Goal: Information Seeking & Learning: Learn about a topic

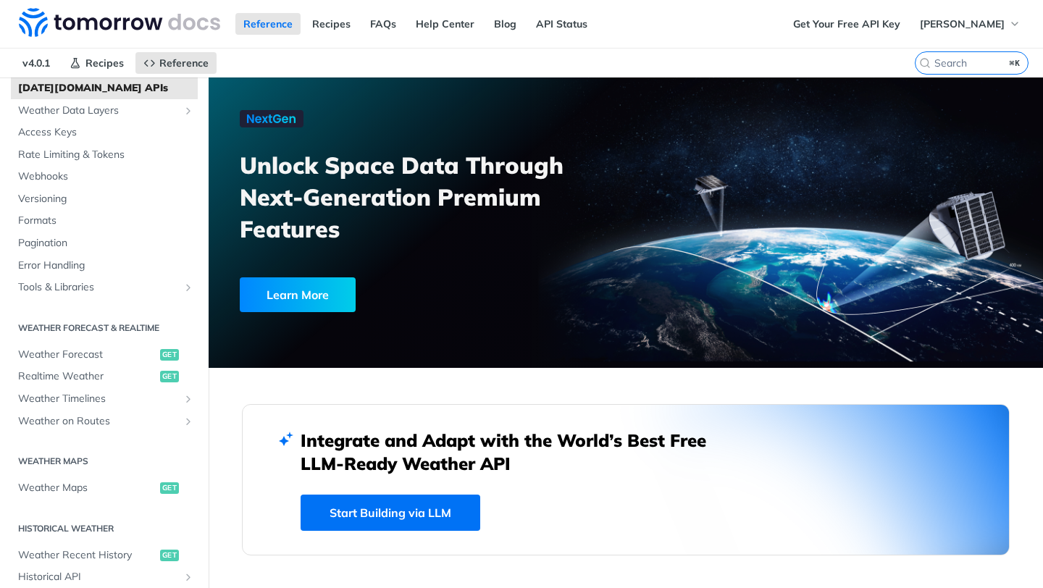
scroll to position [94, 0]
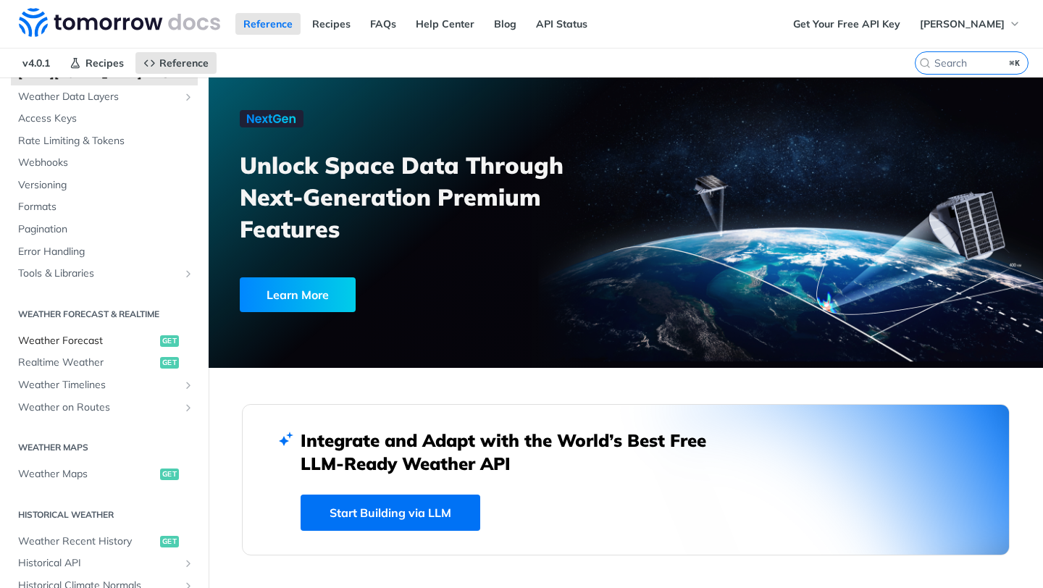
click at [91, 342] on span "Weather Forecast" at bounding box center [87, 341] width 138 height 14
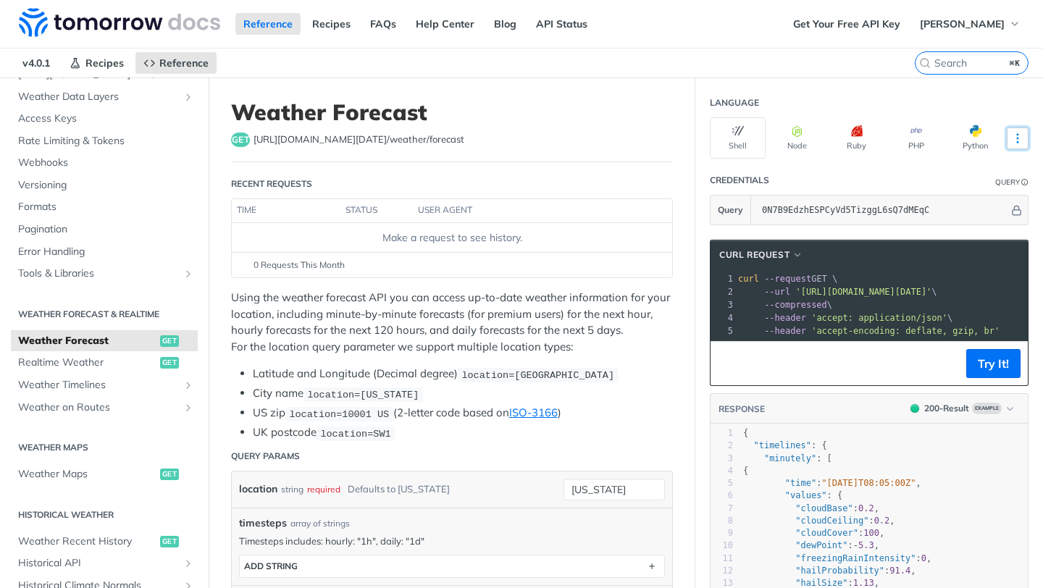
click at [1020, 135] on icon "More ellipsis" at bounding box center [1017, 138] width 13 height 13
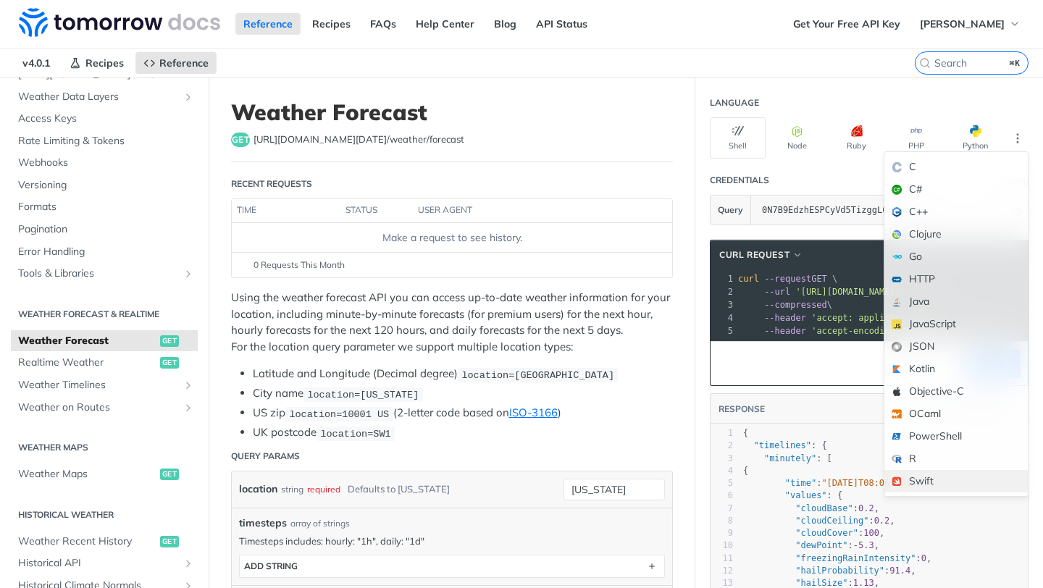
click at [941, 482] on div "Swift" at bounding box center [955, 481] width 143 height 22
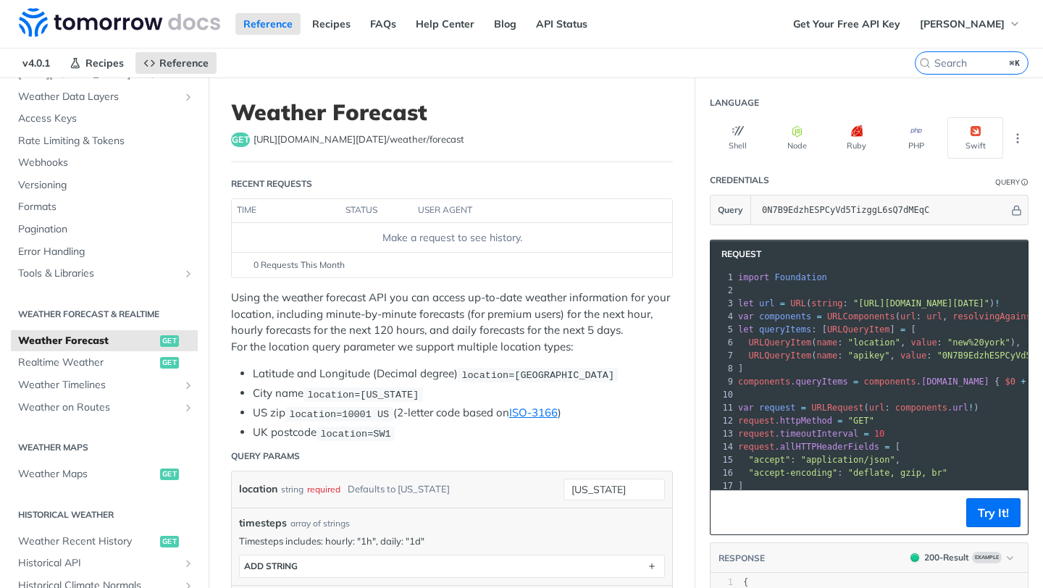
drag, startPoint x: 448, startPoint y: 138, endPoint x: 398, endPoint y: 165, distance: 57.1
click at [517, 137] on div "get https://api.tomorrow.io/v4 /weather/forecast" at bounding box center [452, 140] width 442 height 14
drag, startPoint x: 932, startPoint y: 210, endPoint x: 811, endPoint y: 203, distance: 120.5
click at [811, 203] on input "0N7B9EdzhESPCyVd5TizggL6sQ7dMEqC" at bounding box center [882, 210] width 254 height 29
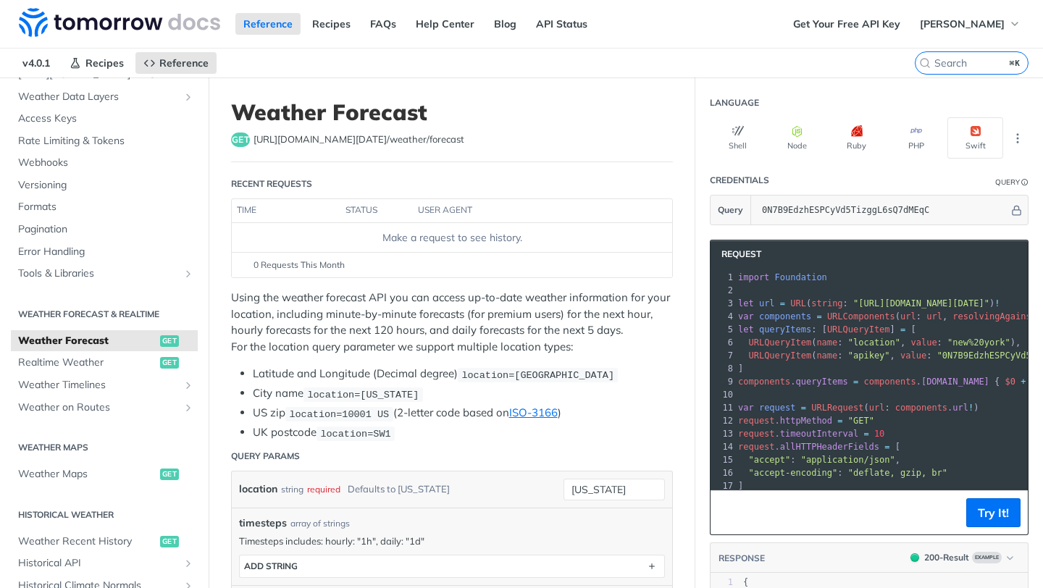
click at [636, 438] on li "UK postcode location=SW1" at bounding box center [463, 432] width 420 height 17
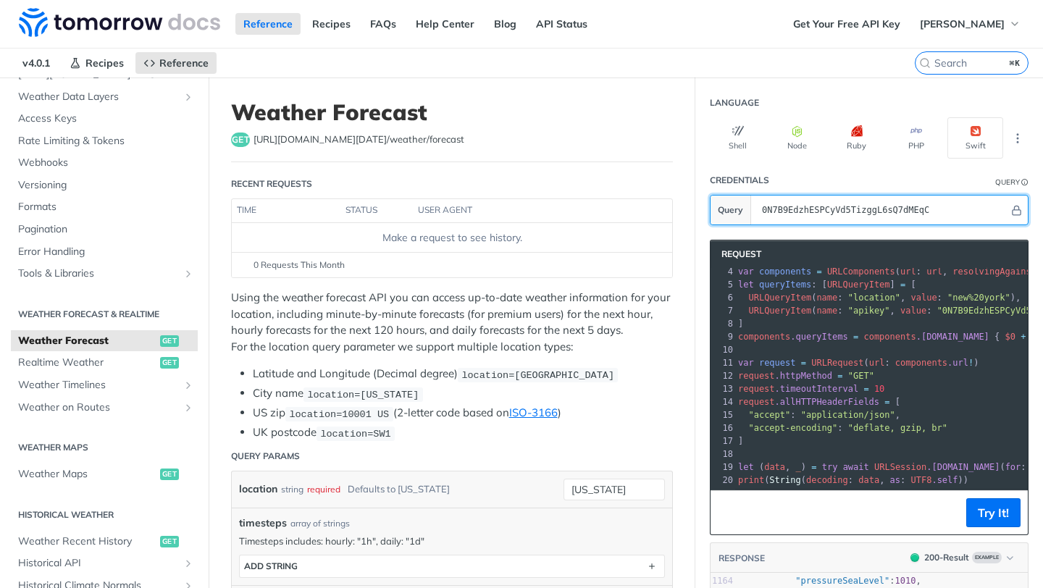
drag, startPoint x: 968, startPoint y: 210, endPoint x: 787, endPoint y: 195, distance: 181.7
click at [787, 196] on input "0N7B9EdzhESPCyVd5TizggL6sQ7dMEqC" at bounding box center [882, 210] width 254 height 29
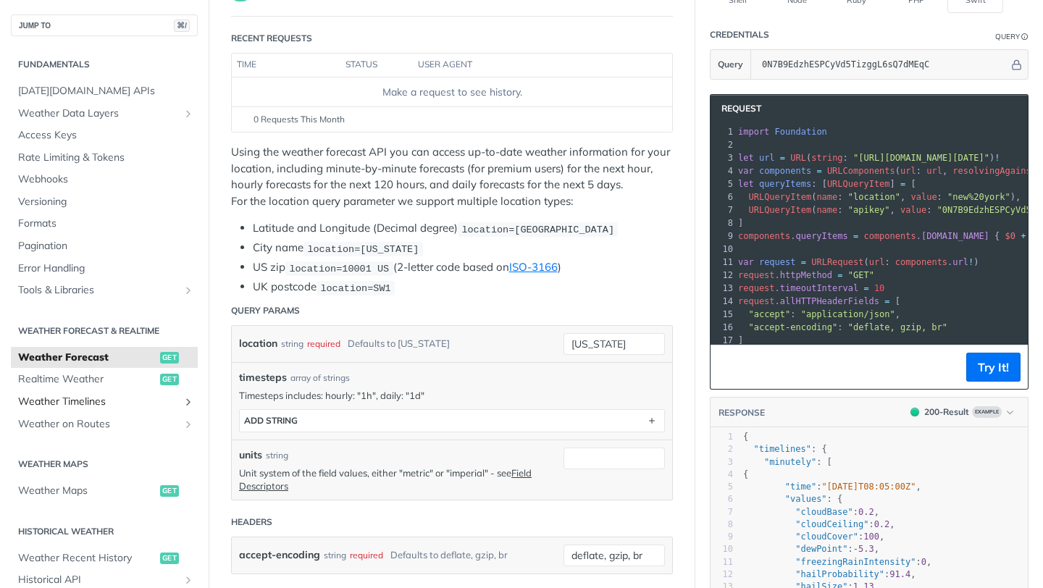
click at [188, 401] on icon "Show subpages for Weather Timelines" at bounding box center [189, 402] width 12 height 12
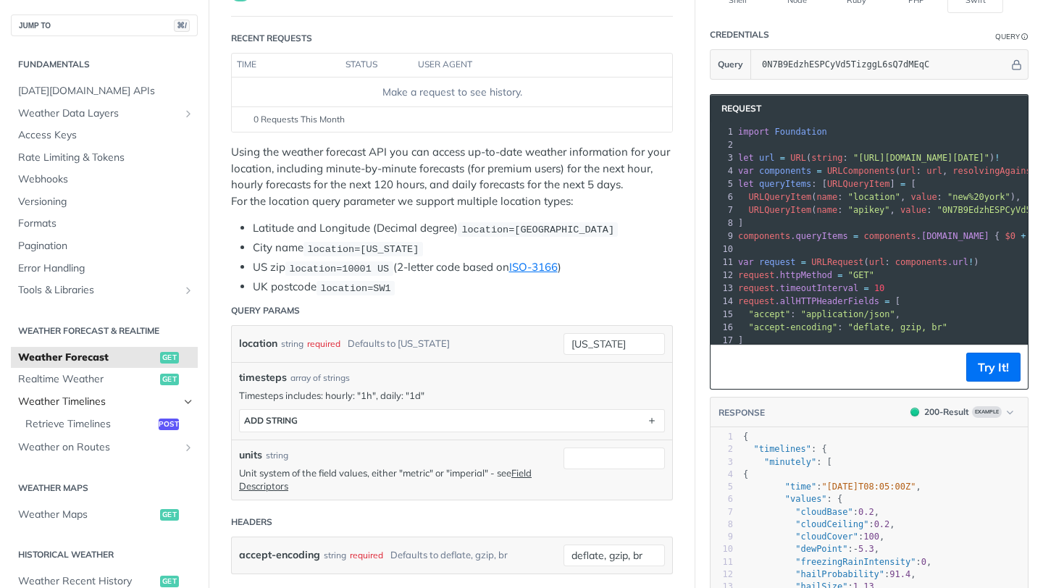
click at [188, 401] on icon "Hide subpages for Weather Timelines" at bounding box center [189, 402] width 12 height 12
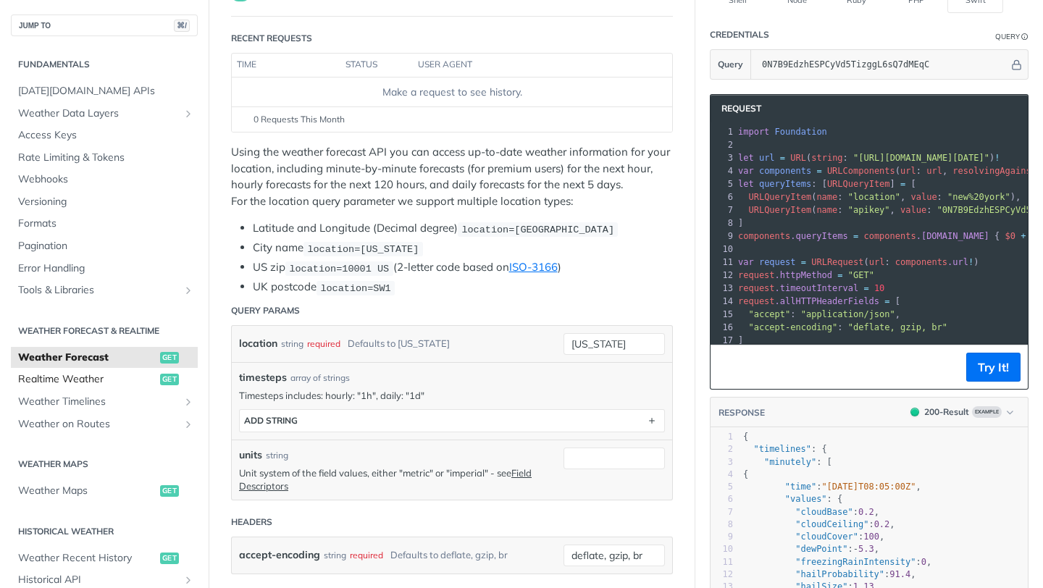
click at [122, 379] on span "Realtime Weather" at bounding box center [87, 379] width 138 height 14
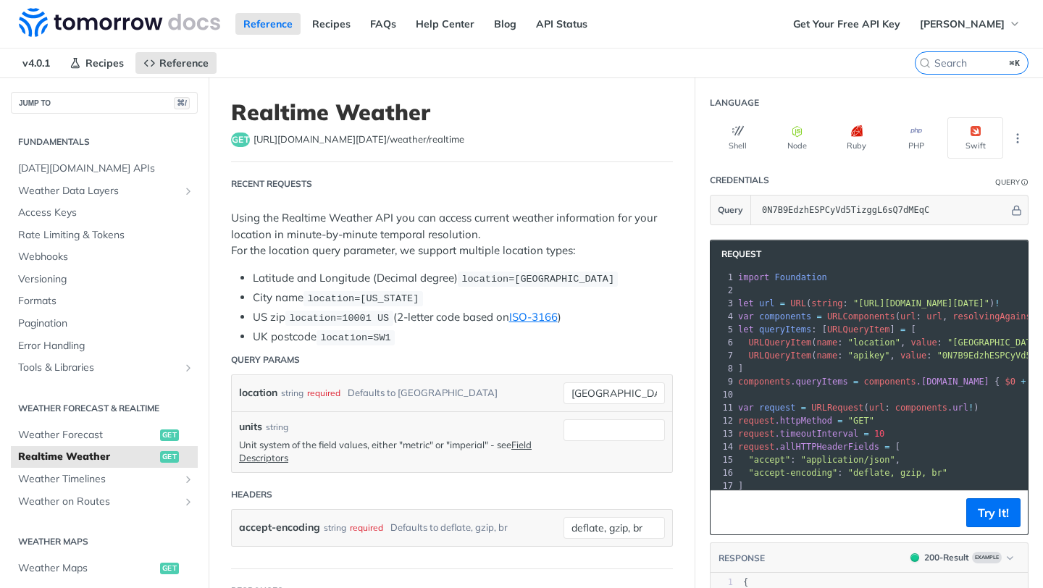
scroll to position [126, 0]
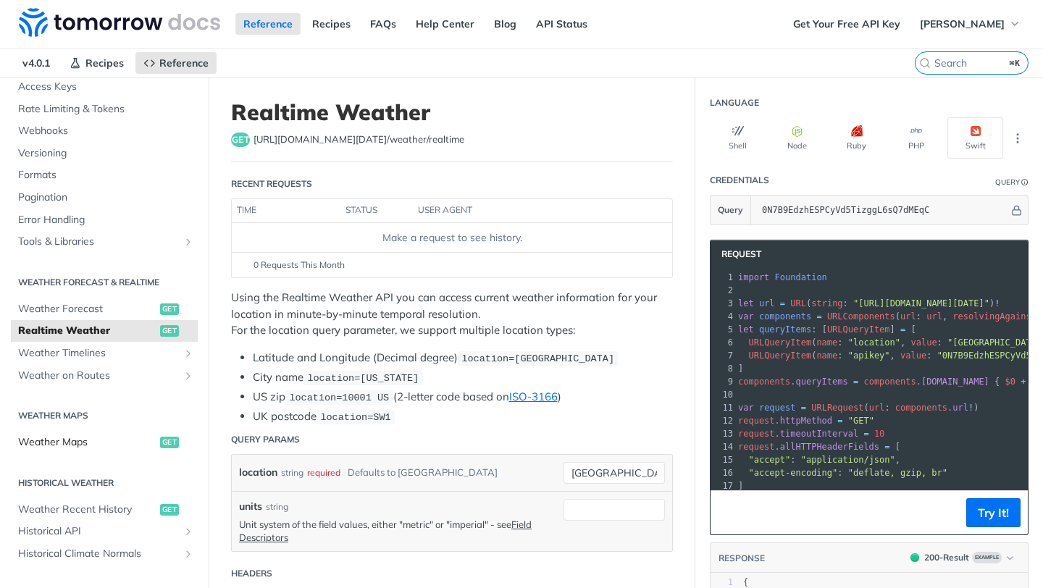
click at [153, 439] on span "Weather Maps" at bounding box center [87, 442] width 138 height 14
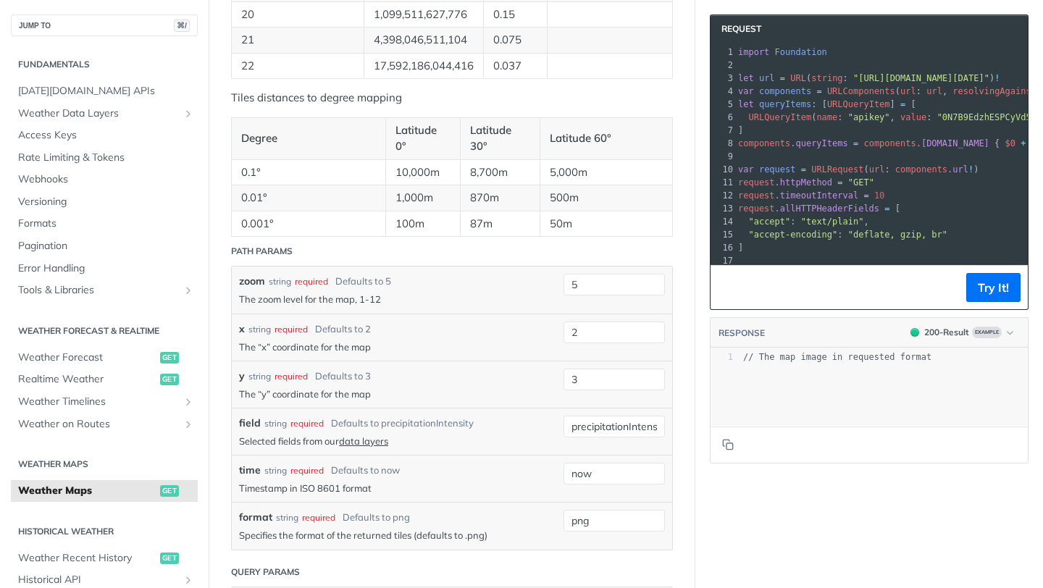
scroll to position [1155, 0]
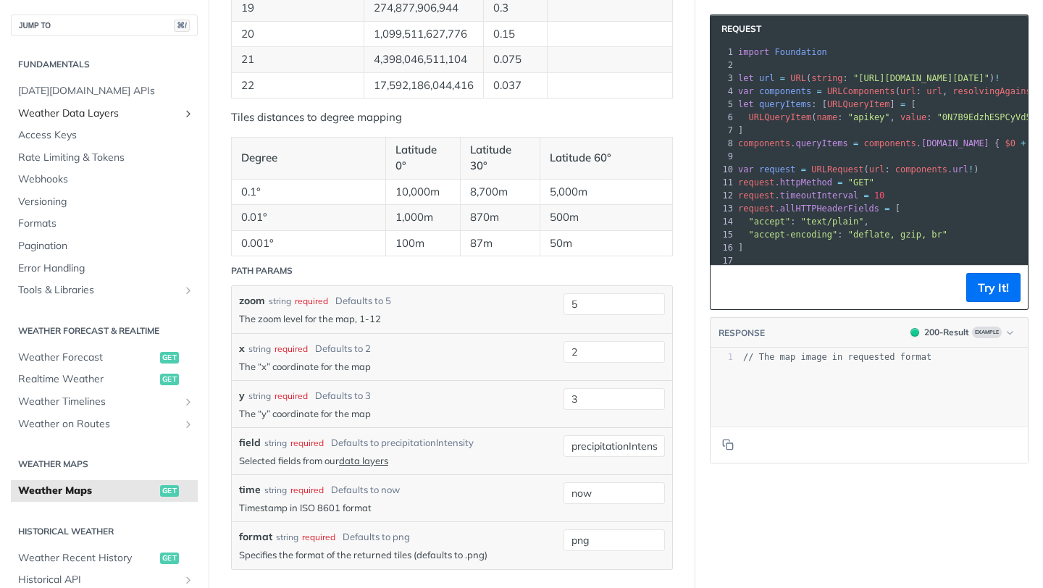
click at [193, 112] on icon "Show subpages for Weather Data Layers" at bounding box center [189, 114] width 12 height 12
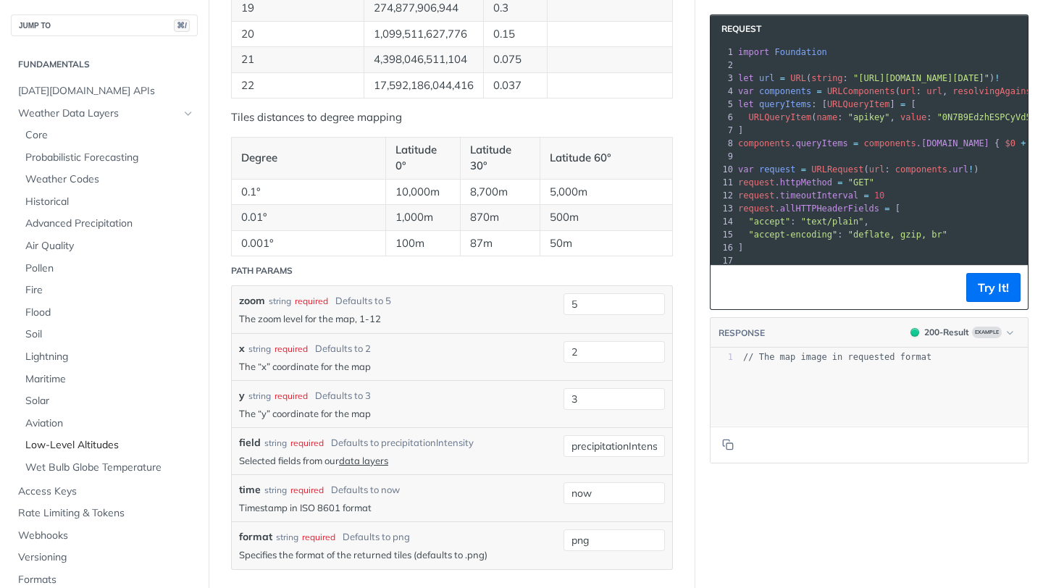
click at [89, 446] on span "Low-Level Altitudes" at bounding box center [109, 445] width 169 height 14
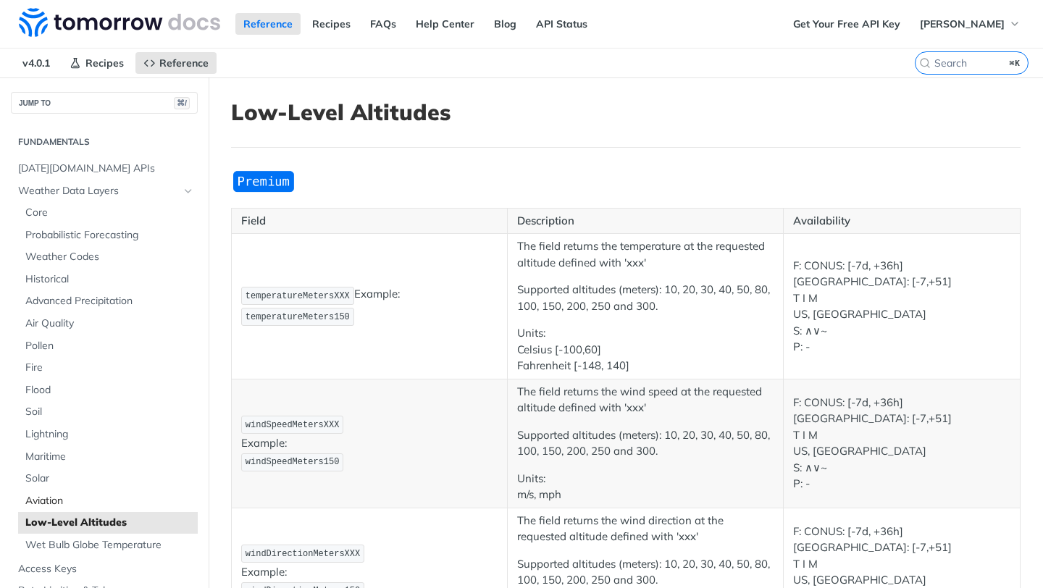
click at [50, 499] on span "Aviation" at bounding box center [109, 501] width 169 height 14
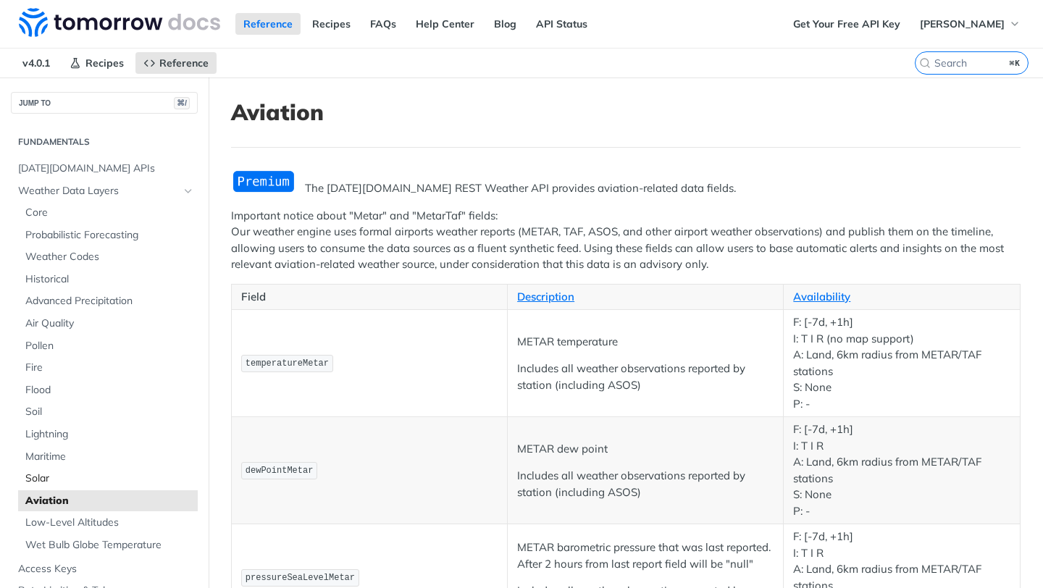
click at [46, 474] on span "Solar" at bounding box center [109, 479] width 169 height 14
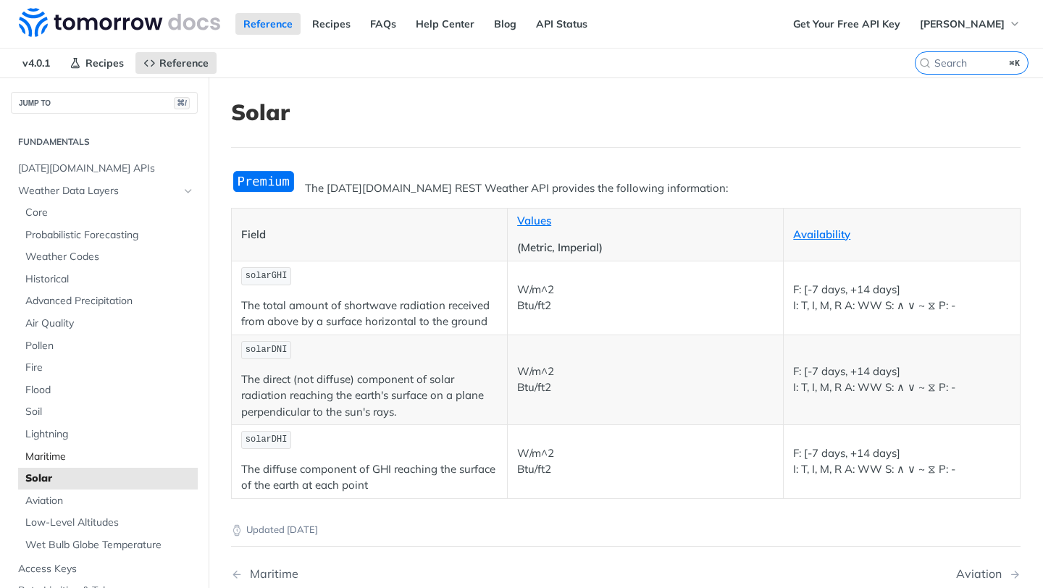
click at [49, 450] on span "Maritime" at bounding box center [109, 457] width 169 height 14
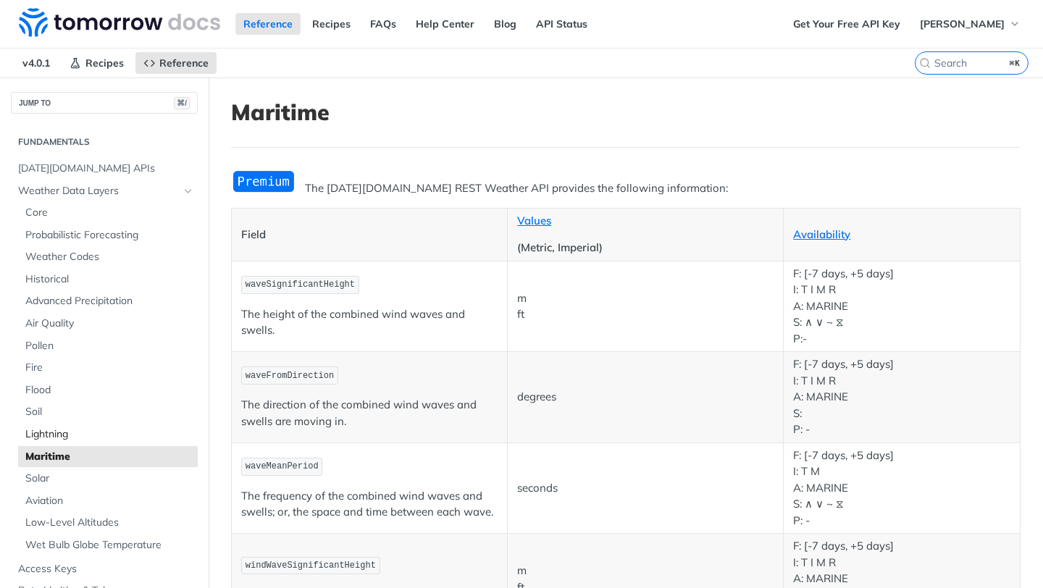
click at [54, 429] on span "Lightning" at bounding box center [109, 434] width 169 height 14
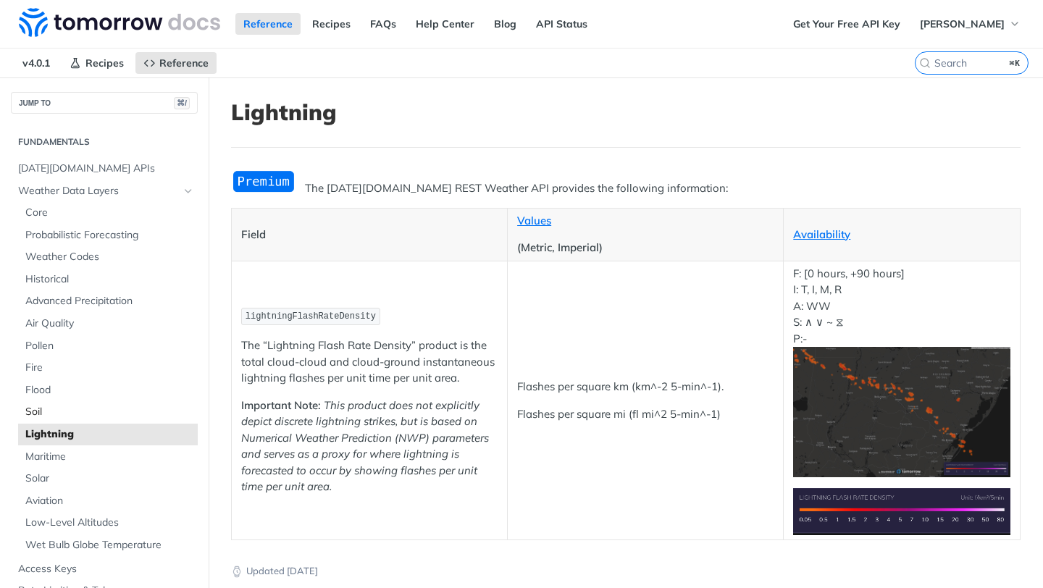
click at [54, 414] on span "Soil" at bounding box center [109, 412] width 169 height 14
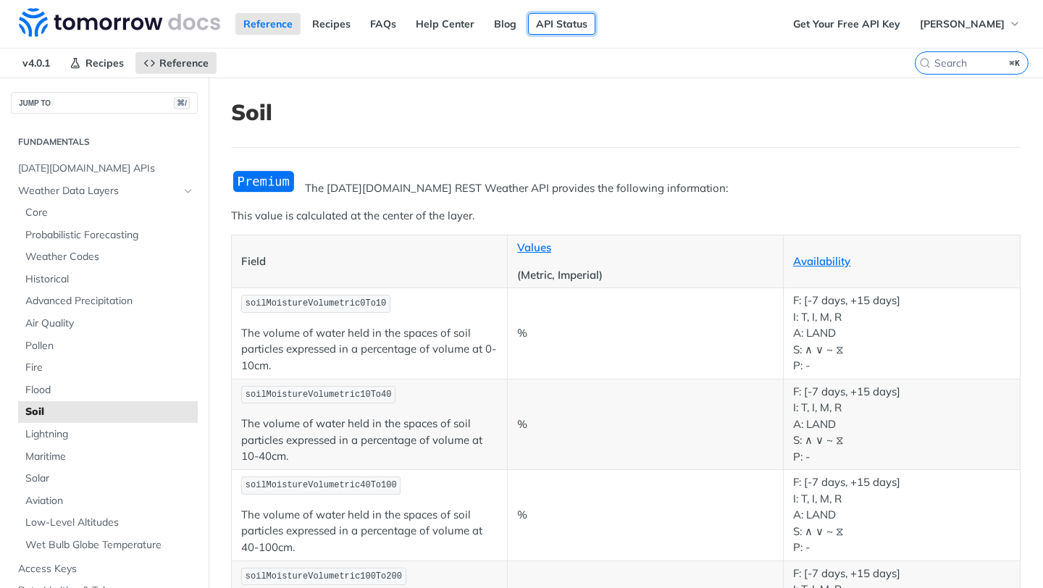
click at [545, 22] on link "API Status" at bounding box center [561, 24] width 67 height 22
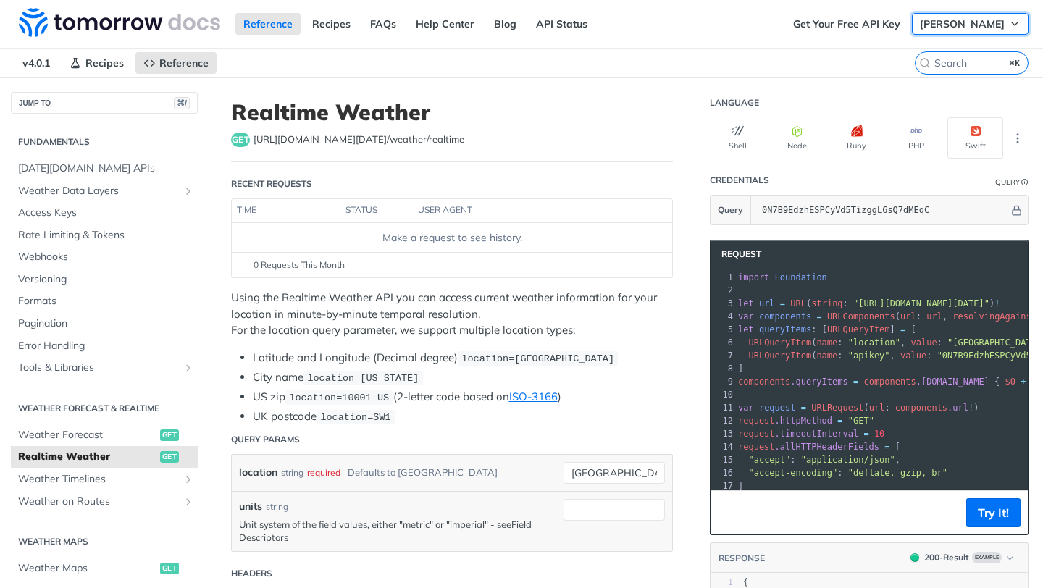
click at [983, 21] on span "[PERSON_NAME]" at bounding box center [962, 23] width 85 height 13
click at [372, 28] on link "FAQs" at bounding box center [383, 24] width 42 height 22
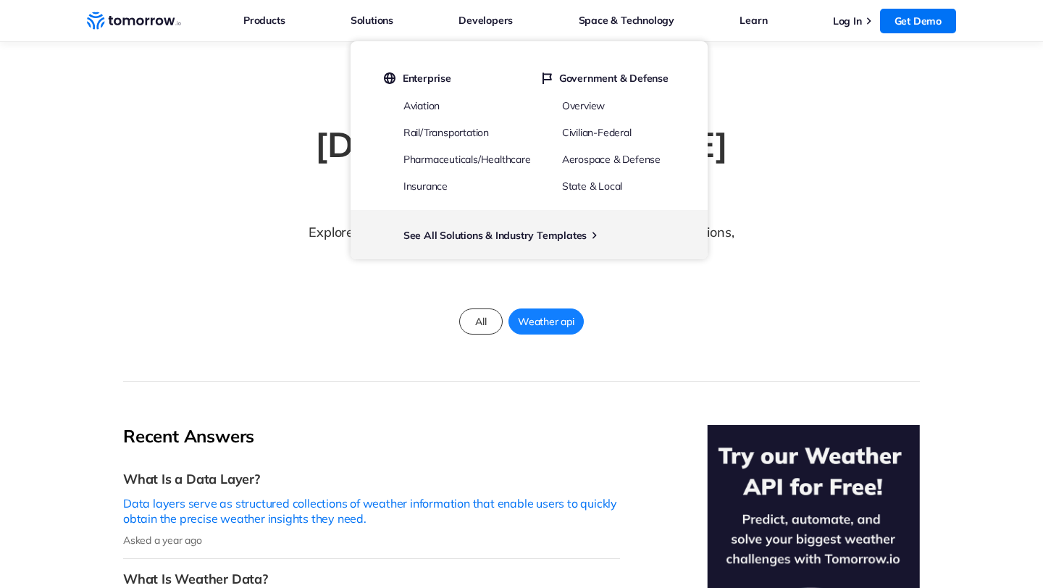
click at [400, 335] on div "[DATE][DOMAIN_NAME] FAQ Explore expert answers to your weather and climate secu…" at bounding box center [521, 247] width 797 height 267
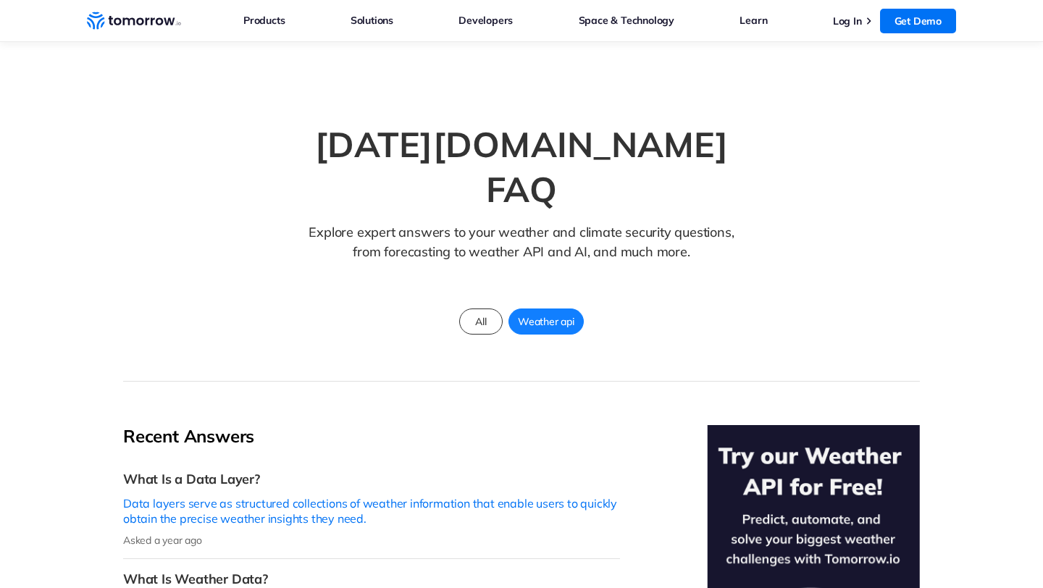
click at [548, 312] on span "Weather api" at bounding box center [546, 321] width 74 height 19
click at [561, 312] on span "Weather api" at bounding box center [546, 321] width 74 height 19
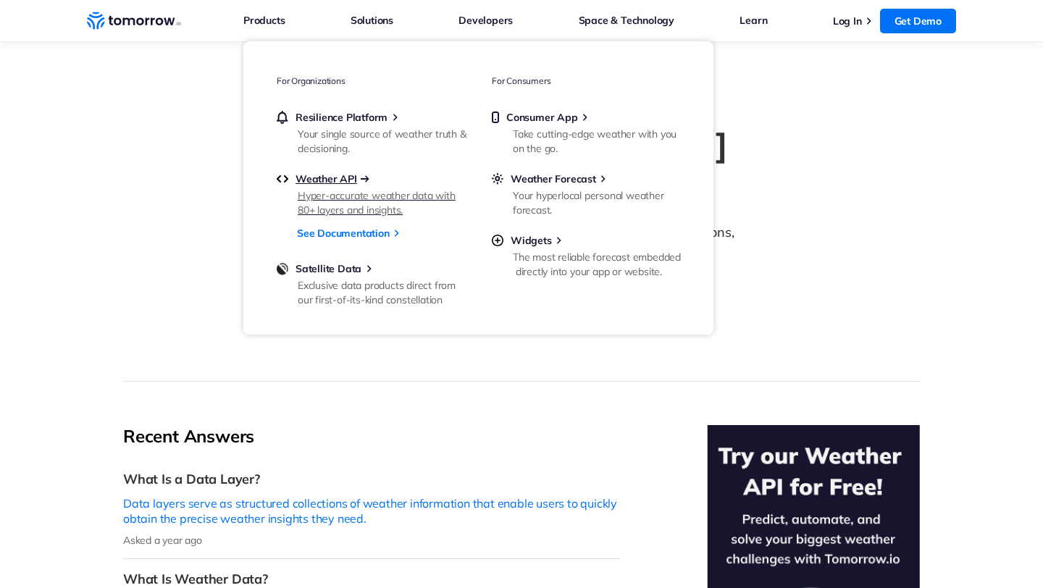
click at [340, 182] on span "Weather API" at bounding box center [327, 178] width 62 height 13
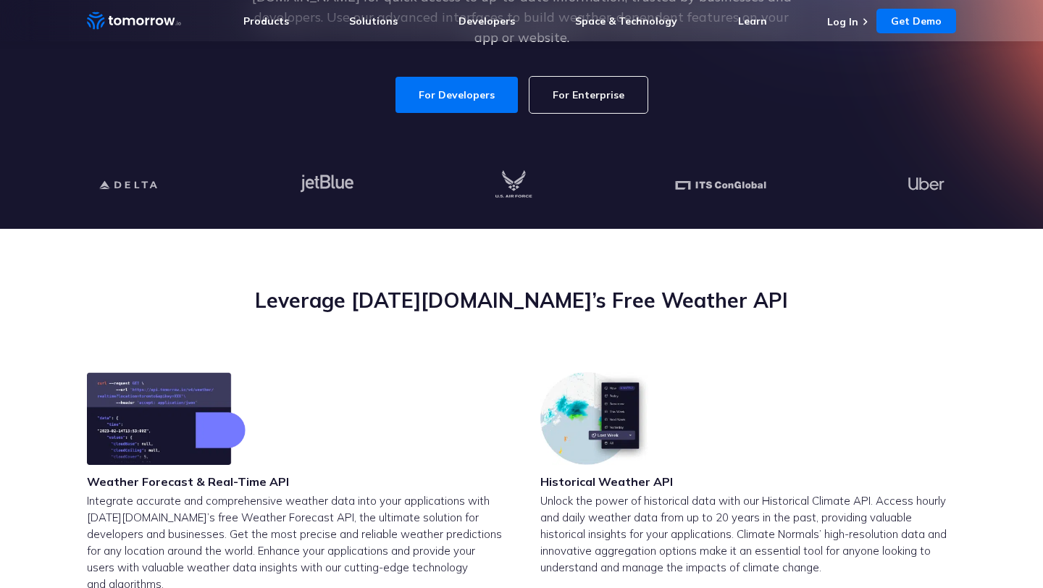
click at [233, 435] on img at bounding box center [166, 418] width 159 height 93
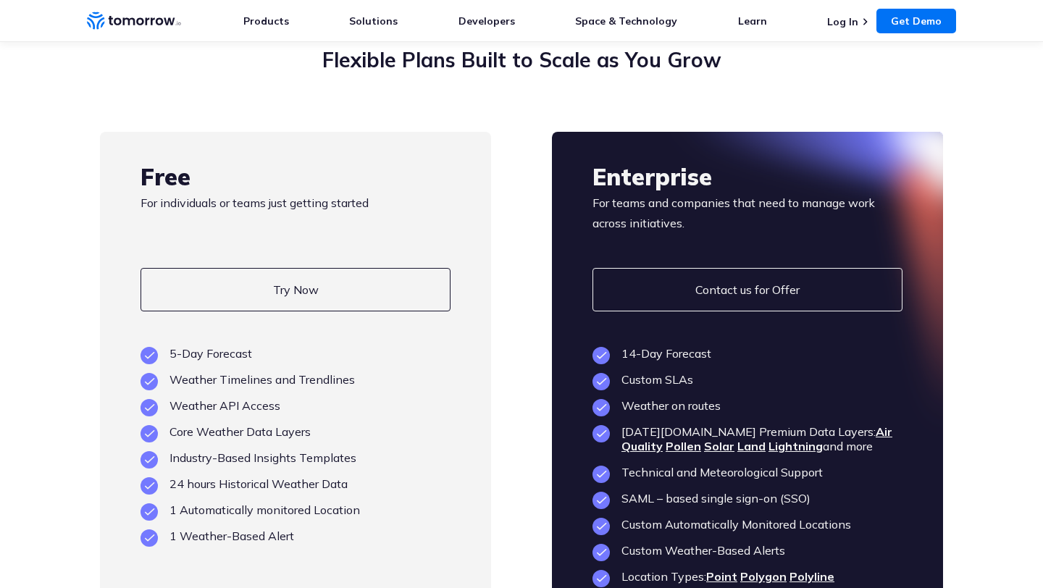
scroll to position [3245, 0]
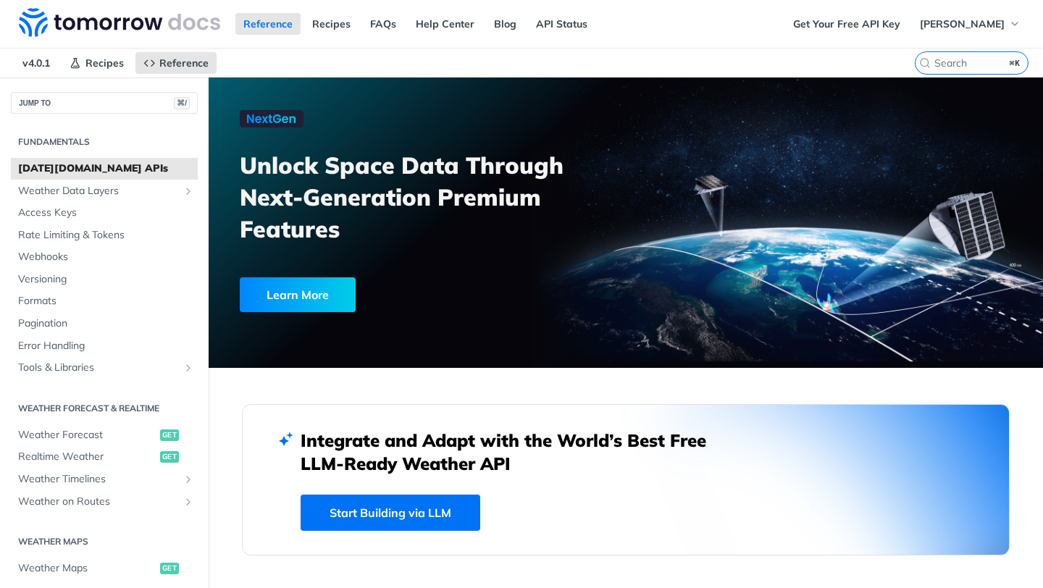
scroll to position [627, 0]
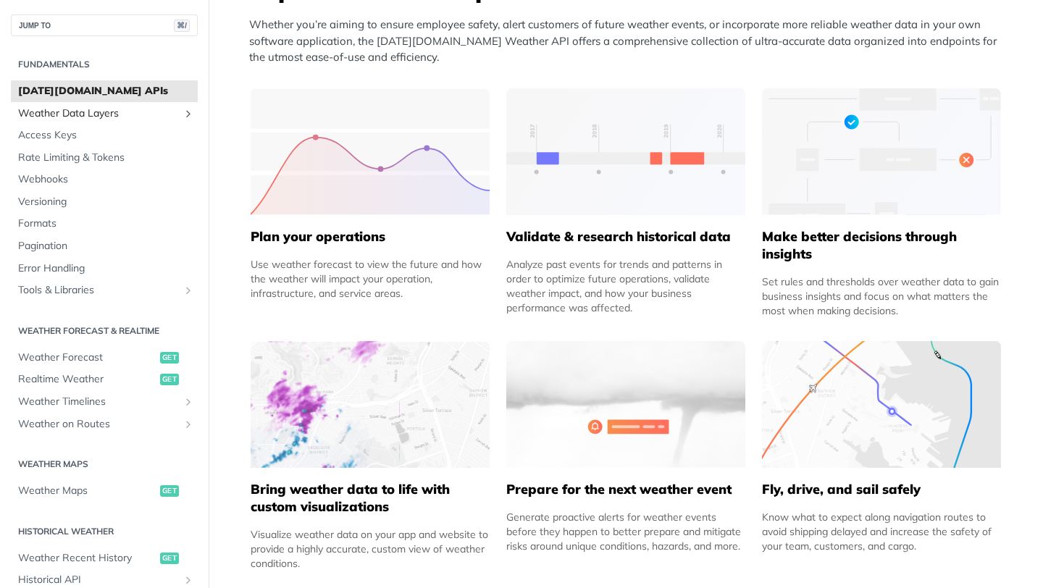
click at [125, 117] on span "Weather Data Layers" at bounding box center [98, 113] width 161 height 14
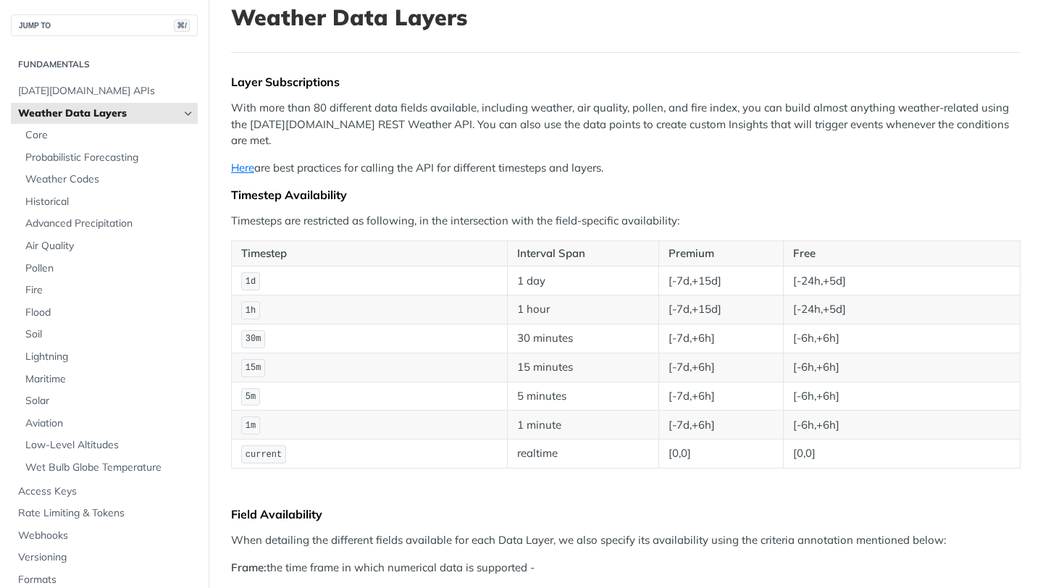
scroll to position [102, 0]
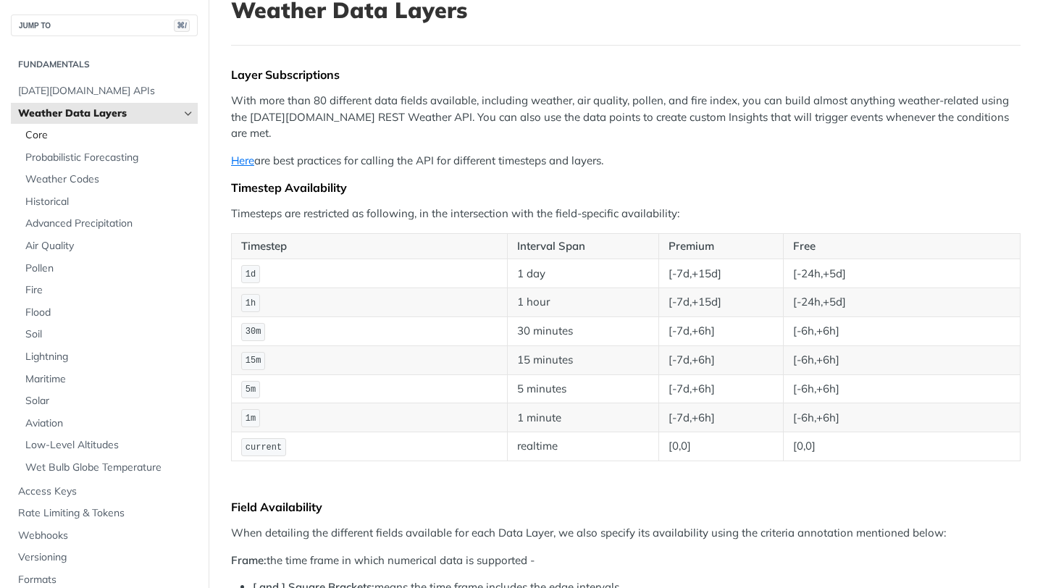
click at [45, 143] on link "Core" at bounding box center [108, 136] width 180 height 22
